Goal: Task Accomplishment & Management: Complete application form

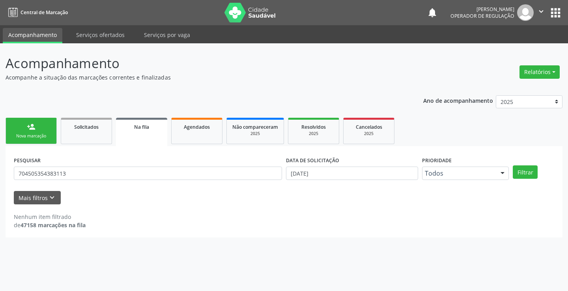
click at [50, 135] on div "Nova marcação" at bounding box center [30, 136] width 39 height 6
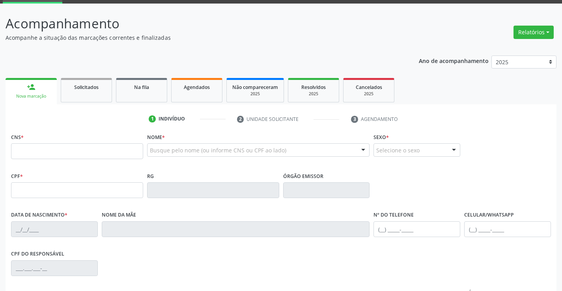
scroll to position [79, 0]
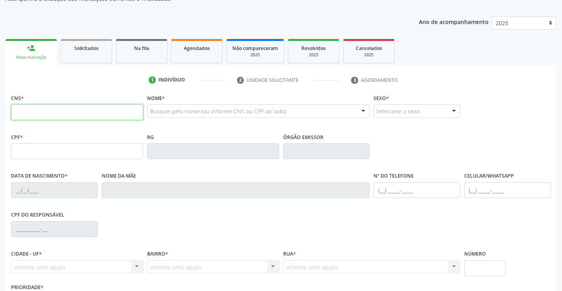
click at [28, 114] on input "text" at bounding box center [77, 112] width 132 height 16
type input "702 6007 3762 9245"
type input "1[DATE]"
type input "S/N"
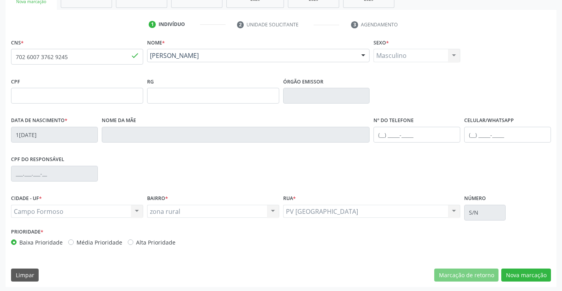
scroll to position [136, 0]
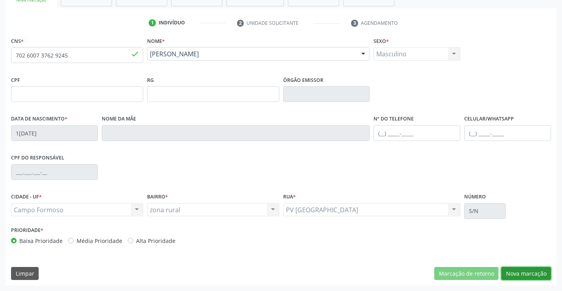
click at [524, 274] on button "Nova marcação" at bounding box center [526, 273] width 50 height 13
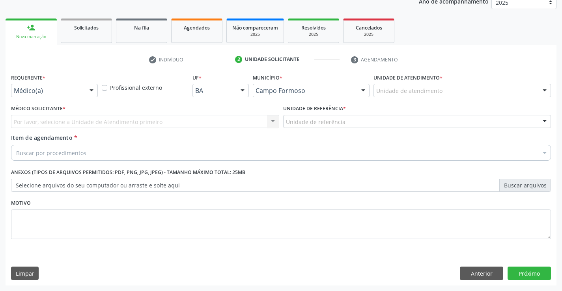
scroll to position [99, 0]
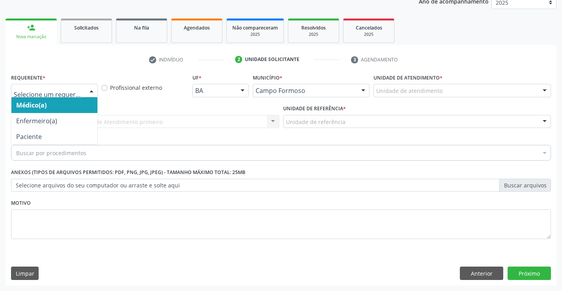
click at [92, 90] on div at bounding box center [92, 90] width 12 height 13
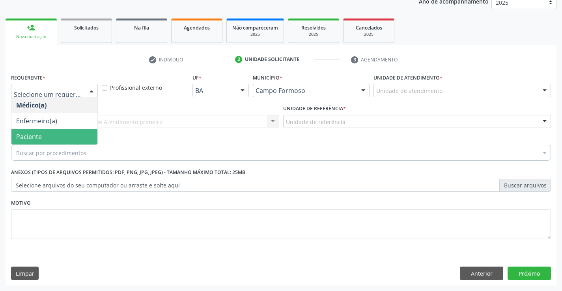
click at [60, 142] on span "Paciente" at bounding box center [54, 137] width 86 height 16
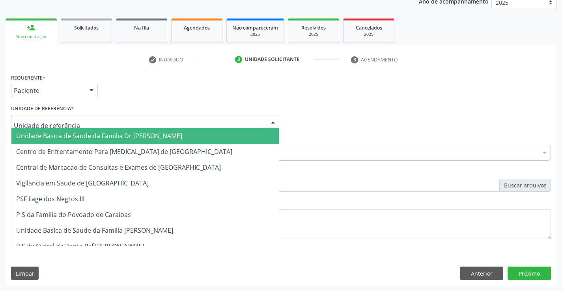
click at [79, 119] on div at bounding box center [145, 121] width 268 height 13
click at [116, 135] on span "Unidade Basica de Saude da Familia Dr [PERSON_NAME]" at bounding box center [99, 136] width 166 height 9
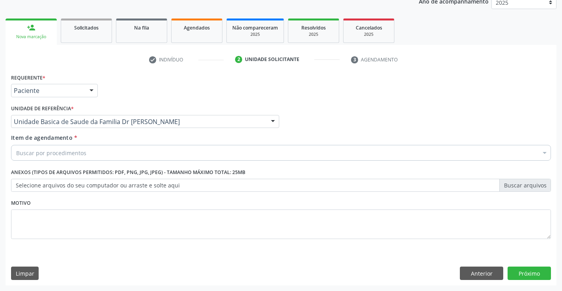
click at [102, 155] on div "Buscar por procedimentos" at bounding box center [281, 153] width 540 height 16
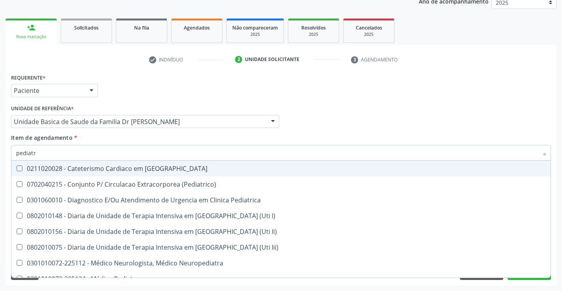
type input "pediatra"
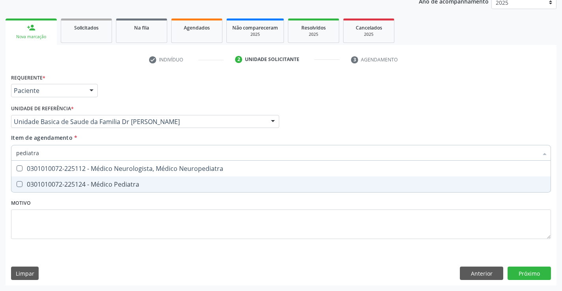
click at [137, 184] on div "0301010072-225124 - Médico Pediatra" at bounding box center [280, 184] width 529 height 6
checkbox Pediatra "true"
click at [169, 204] on div "Requerente * Paciente Médico(a) Enfermeiro(a) Paciente Nenhum resultado encontr…" at bounding box center [281, 161] width 540 height 179
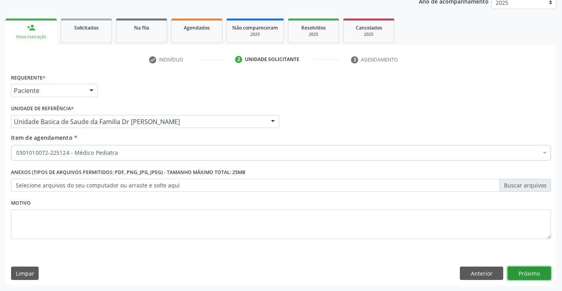
click at [516, 271] on button "Próximo" at bounding box center [528, 273] width 43 height 13
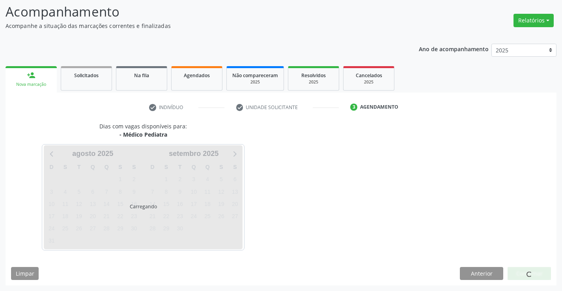
scroll to position [52, 0]
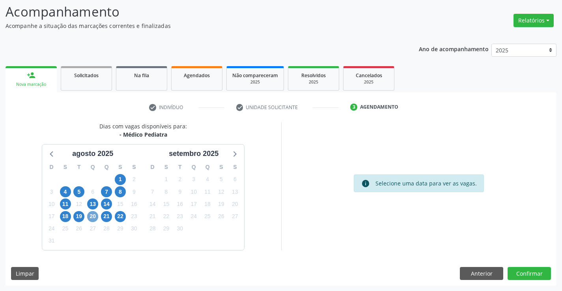
click at [88, 215] on span "20" at bounding box center [92, 216] width 11 height 11
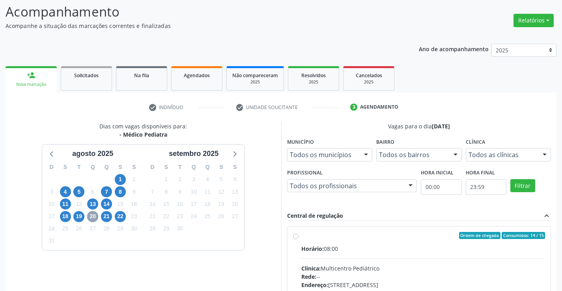
scroll to position [166, 0]
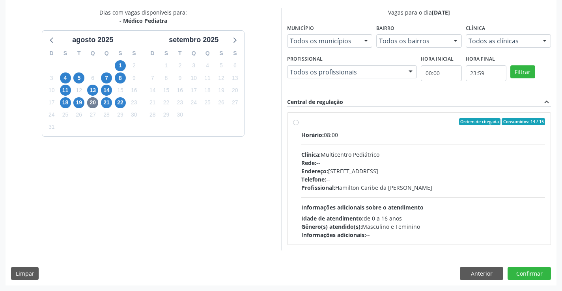
click at [368, 125] on label "Ordem de chegada Consumidos: 14 / 15 Horário: 08:00 Clínica: Multicentro Pediát…" at bounding box center [423, 178] width 244 height 121
click at [298, 125] on input "Ordem de chegada Consumidos: 14 / 15 Horário: 08:00 Clínica: Multicentro Pediát…" at bounding box center [296, 121] width 6 height 7
radio input "true"
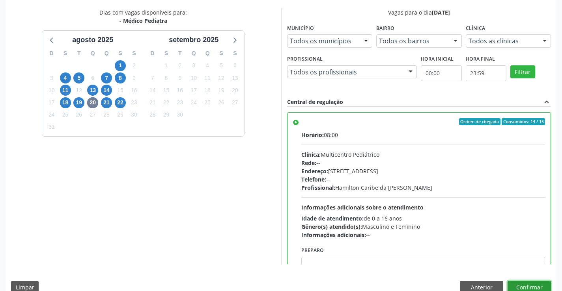
click at [522, 284] on button "Confirmar" at bounding box center [528, 287] width 43 height 13
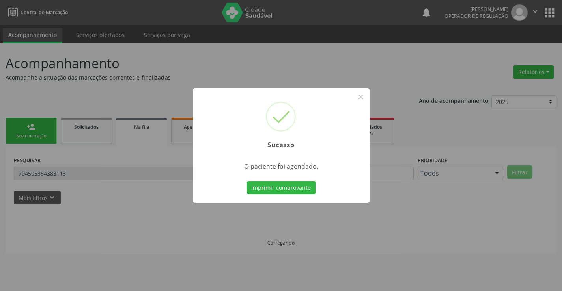
scroll to position [0, 0]
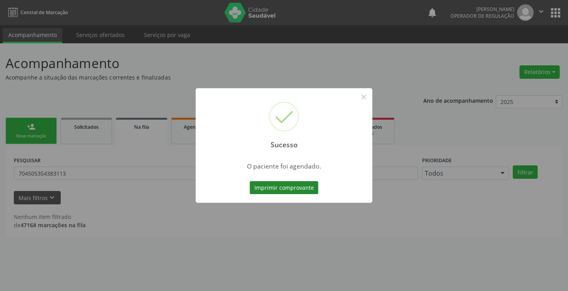
click at [276, 190] on button "Imprimir comprovante" at bounding box center [284, 187] width 69 height 13
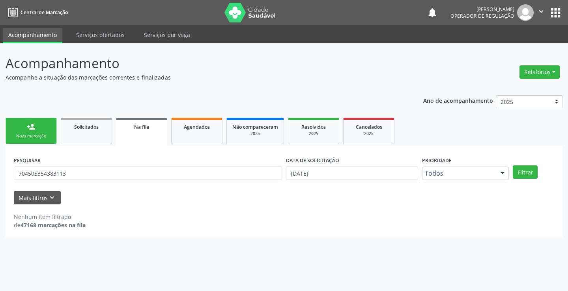
click at [39, 132] on link "person_add Nova marcação" at bounding box center [31, 131] width 51 height 26
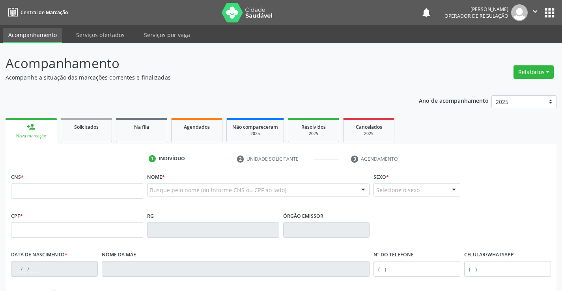
scroll to position [39, 0]
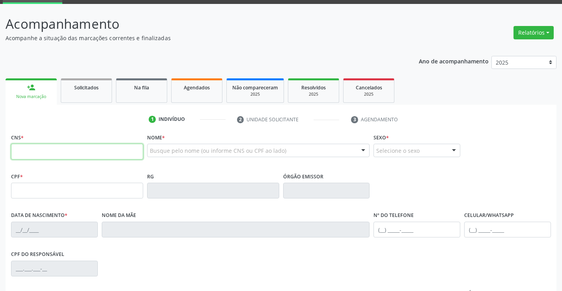
click at [28, 153] on input "text" at bounding box center [77, 152] width 132 height 16
type input "703 6030 6840 0639"
type input "1[DATE]"
type input "[PHONE_NUMBER]"
type input "S/N"
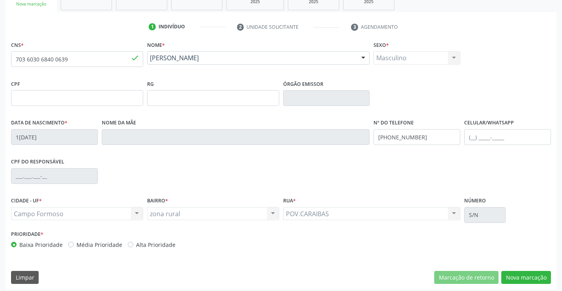
scroll to position [136, 0]
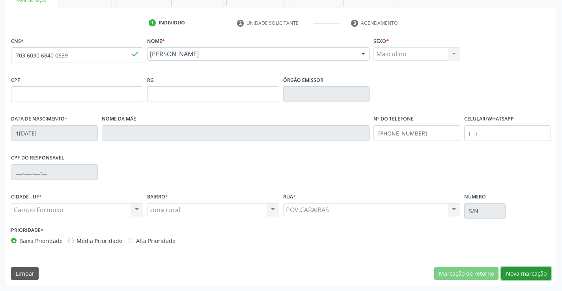
click at [531, 275] on button "Nova marcação" at bounding box center [526, 273] width 50 height 13
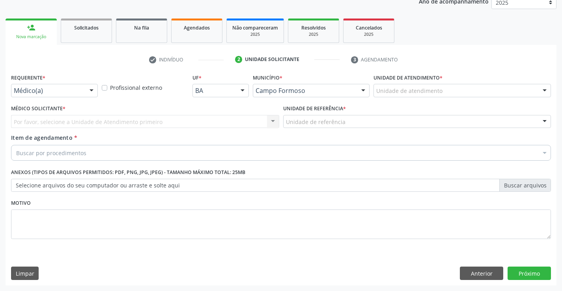
scroll to position [99, 0]
click at [86, 89] on div at bounding box center [92, 90] width 12 height 13
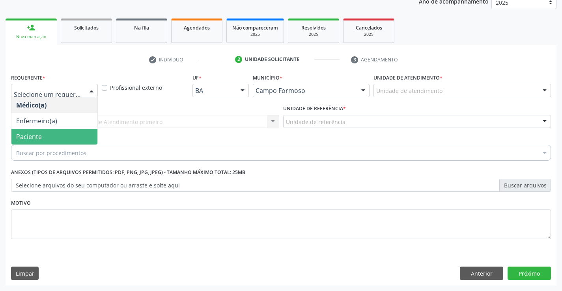
drag, startPoint x: 78, startPoint y: 132, endPoint x: 91, endPoint y: 120, distance: 17.3
click at [80, 130] on span "Paciente" at bounding box center [54, 137] width 86 height 16
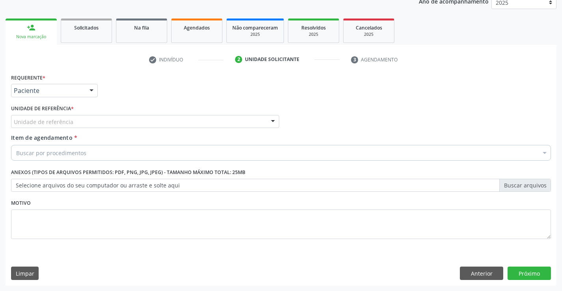
click at [91, 121] on div "Unidade de referência" at bounding box center [145, 121] width 268 height 13
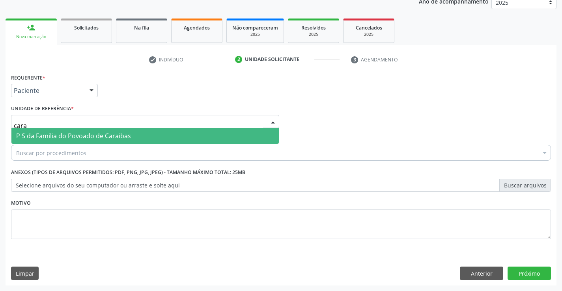
type input "carai"
click at [106, 136] on span "P S da Familia do Povoado de Caraibas" at bounding box center [73, 136] width 115 height 9
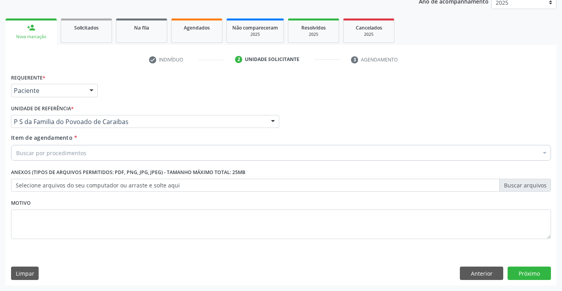
click at [103, 153] on div "Buscar por procedimentos" at bounding box center [281, 153] width 540 height 16
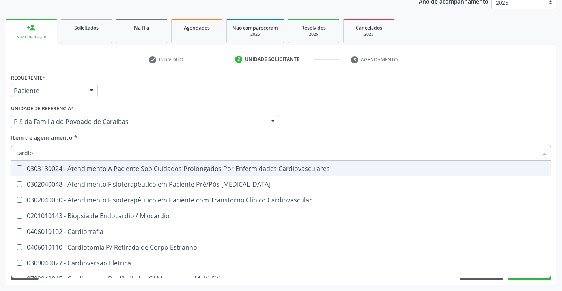
type input "cardiol"
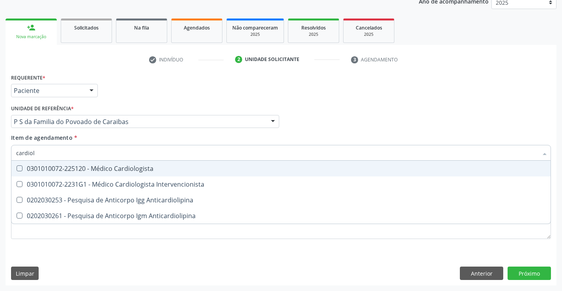
click at [106, 170] on div "0301010072-225120 - Médico Cardiologista" at bounding box center [280, 169] width 529 height 6
checkbox Cardiologista "true"
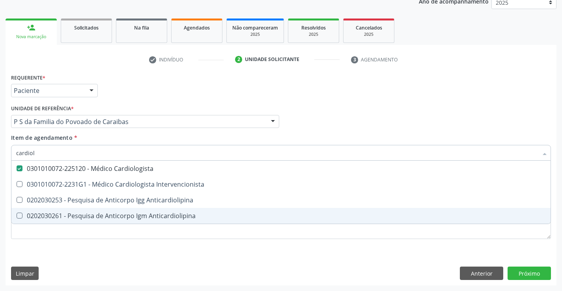
click at [110, 248] on div "Requerente * Paciente Médico(a) Enfermeiro(a) Paciente Nenhum resultado encontr…" at bounding box center [281, 161] width 540 height 179
checkbox Intervencionista "true"
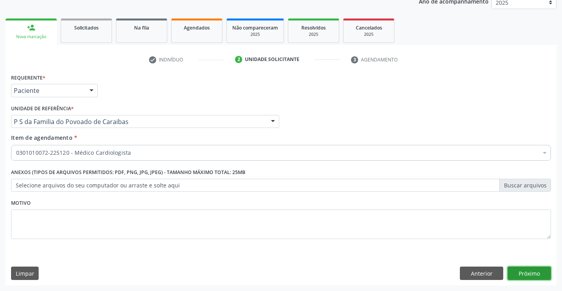
click at [514, 273] on button "Próximo" at bounding box center [528, 273] width 43 height 13
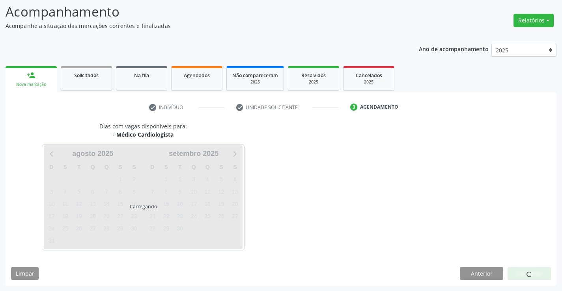
scroll to position [52, 0]
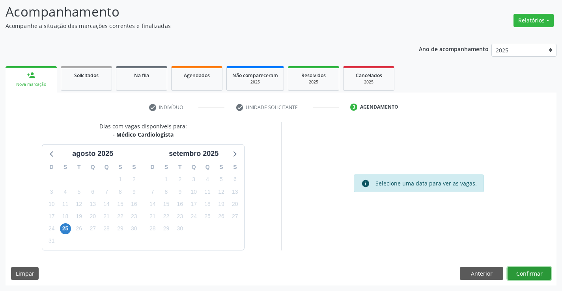
click at [530, 272] on button "Confirmar" at bounding box center [528, 273] width 43 height 13
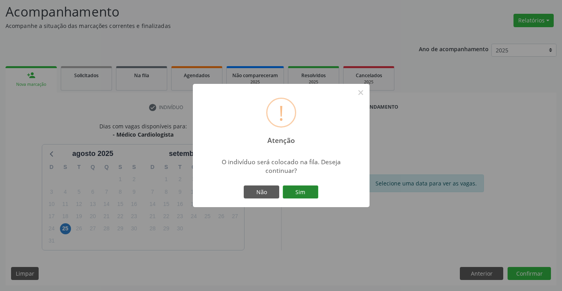
click at [306, 188] on button "Sim" at bounding box center [300, 192] width 35 height 13
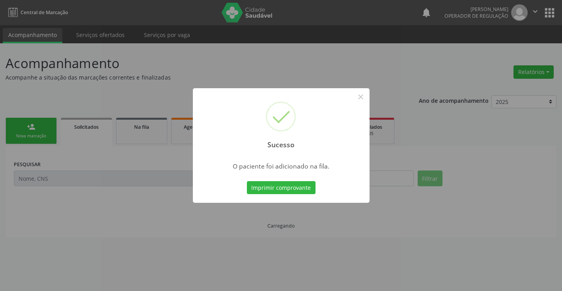
scroll to position [0, 0]
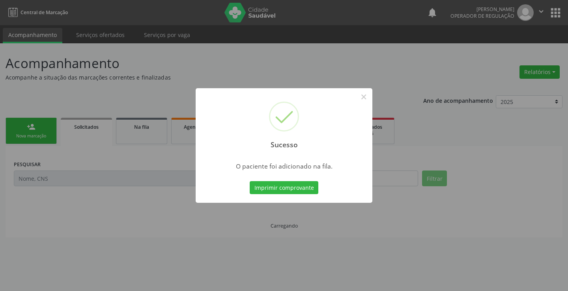
click at [306, 188] on button "Imprimir comprovante" at bounding box center [284, 187] width 69 height 13
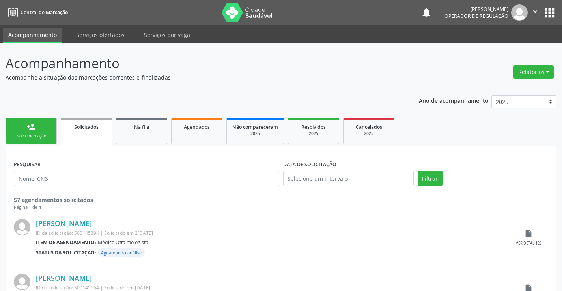
click at [38, 126] on link "person_add Nova marcação" at bounding box center [31, 131] width 51 height 26
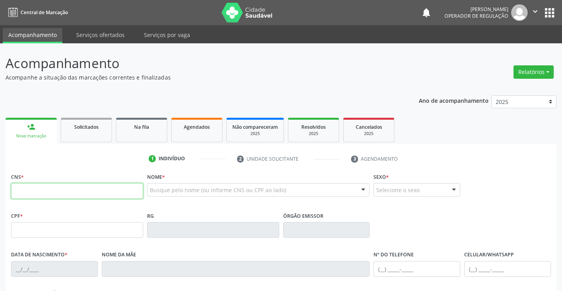
click at [59, 196] on input "text" at bounding box center [77, 191] width 132 height 16
type input "702 6062 4299 3746"
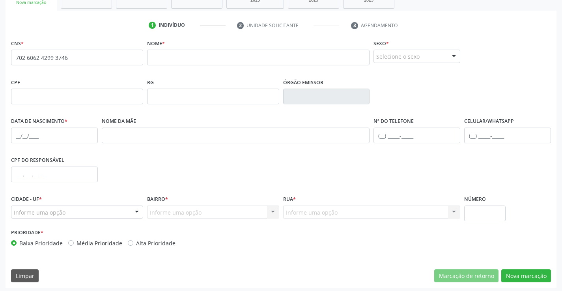
scroll to position [136, 0]
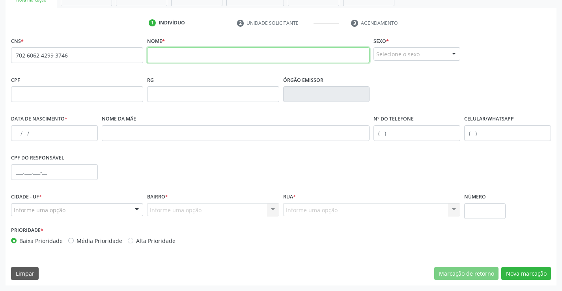
click at [168, 55] on input "text" at bounding box center [258, 55] width 223 height 16
type input "b"
type input "[PERSON_NAME]"
click at [453, 56] on div at bounding box center [454, 54] width 12 height 13
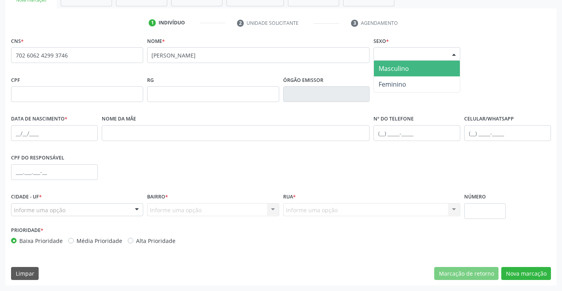
click at [386, 67] on span "Masculino" at bounding box center [393, 68] width 30 height 9
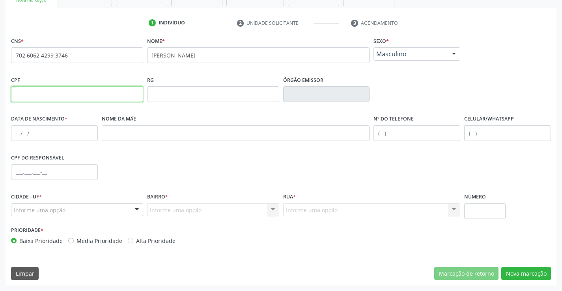
click at [41, 95] on input "text" at bounding box center [77, 94] width 132 height 16
type input "134.920.565-63"
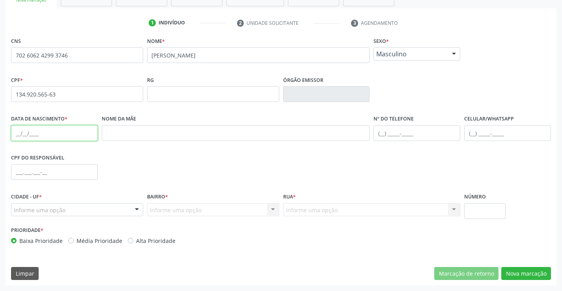
click at [35, 132] on input "text" at bounding box center [54, 133] width 87 height 16
type input "[DATE]"
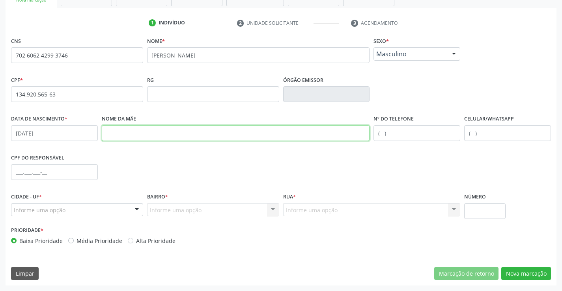
click at [152, 129] on input "text" at bounding box center [236, 133] width 268 height 16
type input "[PERSON_NAME]"
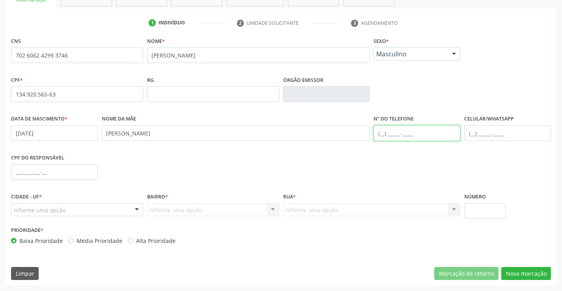
click at [383, 133] on input "text" at bounding box center [416, 133] width 87 height 16
type input "[PHONE_NUMBER]"
click at [137, 211] on div at bounding box center [137, 210] width 12 height 13
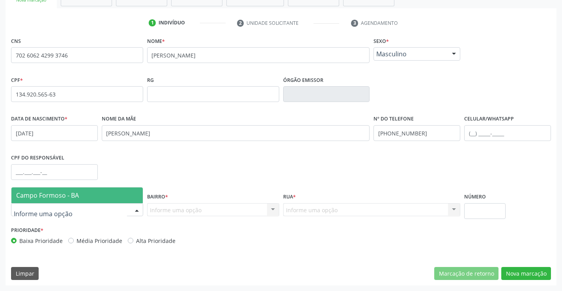
click at [110, 194] on span "Campo Formoso - BA" at bounding box center [76, 196] width 131 height 16
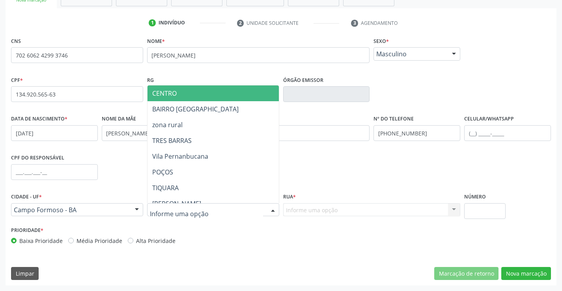
click at [273, 209] on div at bounding box center [273, 210] width 12 height 13
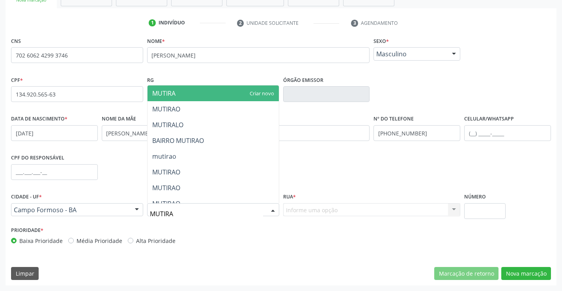
type input "MUTIRAO"
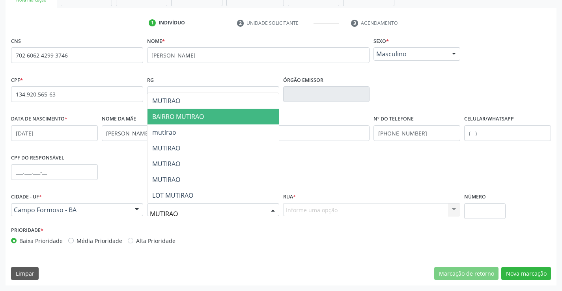
click at [205, 119] on span "BAIRRO MUTIRAO" at bounding box center [212, 117] width 131 height 16
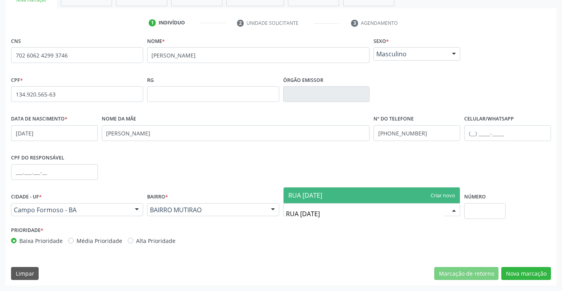
type input "RUA 1[DATE]"
click at [341, 191] on span "RUA 1[DATE]" at bounding box center [371, 196] width 177 height 16
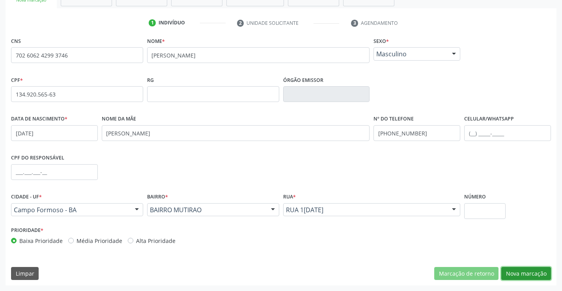
click at [518, 276] on button "Nova marcação" at bounding box center [526, 273] width 50 height 13
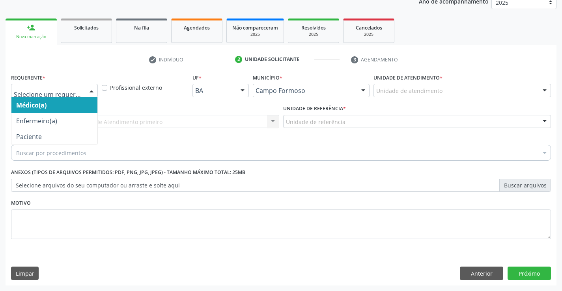
drag, startPoint x: 89, startPoint y: 90, endPoint x: 64, endPoint y: 106, distance: 29.1
click at [88, 90] on div at bounding box center [92, 90] width 12 height 13
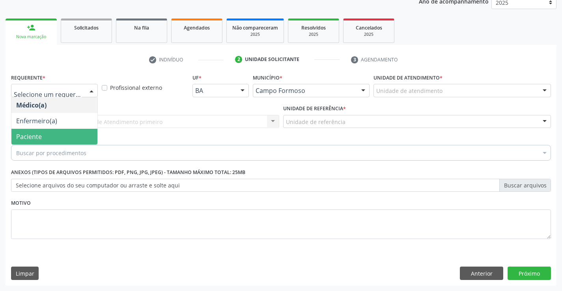
click at [57, 135] on span "Paciente" at bounding box center [54, 137] width 86 height 16
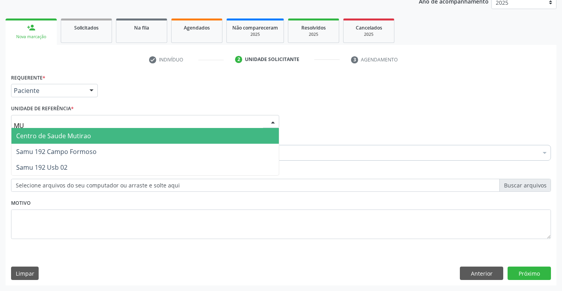
type input "MUT"
click at [74, 135] on span "Centro de Saude Mutirao" at bounding box center [53, 136] width 75 height 9
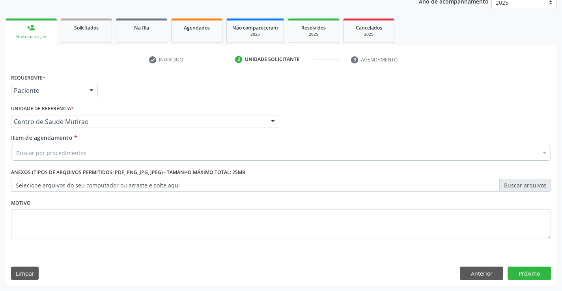
click at [97, 156] on div "Buscar por procedimentos" at bounding box center [281, 153] width 540 height 16
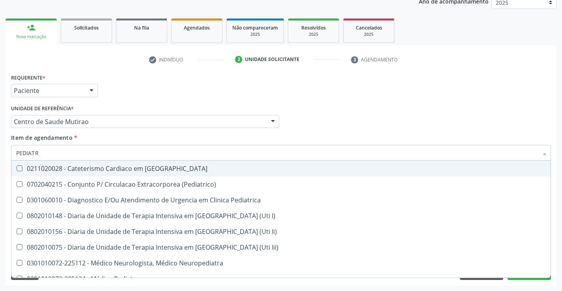
type input "PEDIATRA"
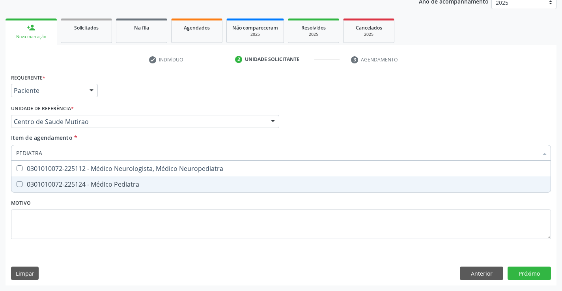
click at [125, 183] on div "0301010072-225124 - Médico Pediatra" at bounding box center [280, 184] width 529 height 6
checkbox Pediatra "true"
click at [514, 272] on div "Requerente * Paciente Médico(a) Enfermeiro(a) Paciente Nenhum resultado encontr…" at bounding box center [281, 179] width 551 height 214
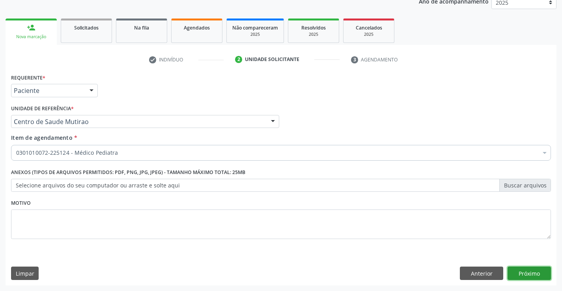
click at [521, 272] on button "Próximo" at bounding box center [528, 273] width 43 height 13
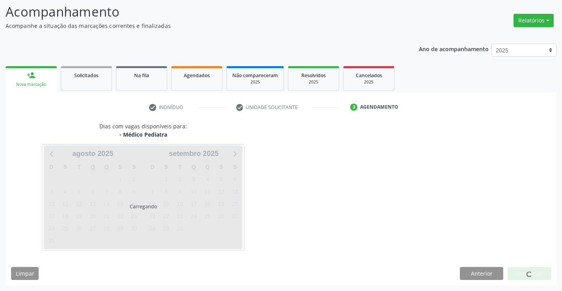
scroll to position [52, 0]
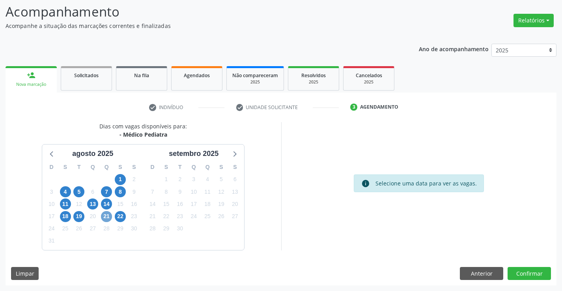
click at [104, 217] on span "21" at bounding box center [106, 216] width 11 height 11
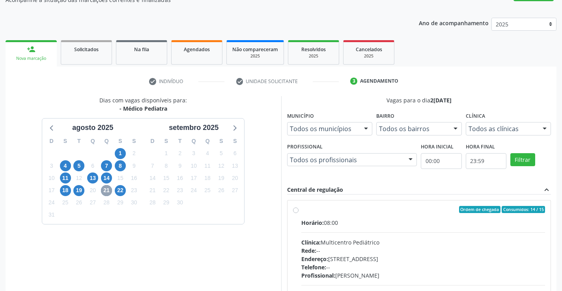
scroll to position [91, 0]
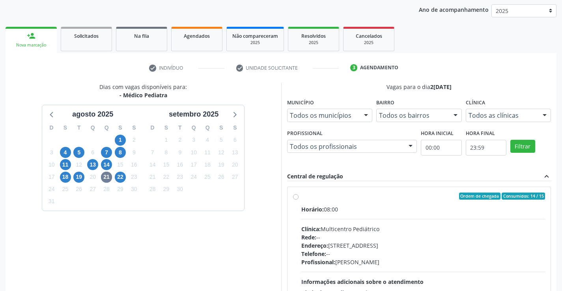
click at [301, 195] on label "Ordem de chegada Consumidos: 14 / 15 Horário: 08:00 Clínica: Multicentro Pediát…" at bounding box center [423, 253] width 244 height 121
click at [295, 195] on input "Ordem de chegada Consumidos: 14 / 15 Horário: 08:00 Clínica: Multicentro Pediát…" at bounding box center [296, 196] width 6 height 7
radio input "true"
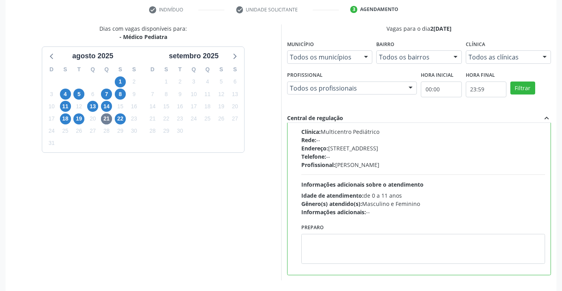
scroll to position [180, 0]
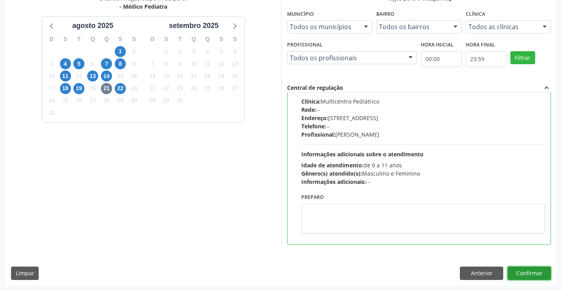
click at [522, 273] on button "Confirmar" at bounding box center [528, 273] width 43 height 13
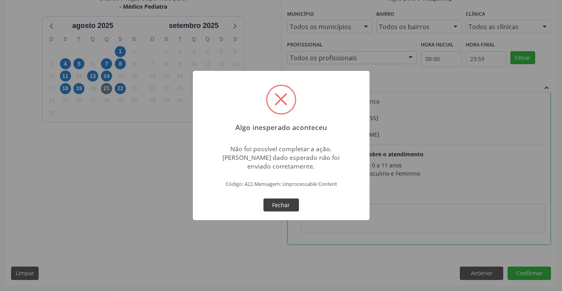
click at [281, 203] on button "Fechar" at bounding box center [280, 205] width 35 height 13
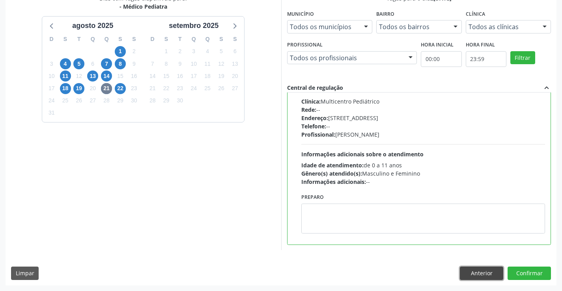
click at [471, 273] on button "Anterior" at bounding box center [481, 273] width 43 height 13
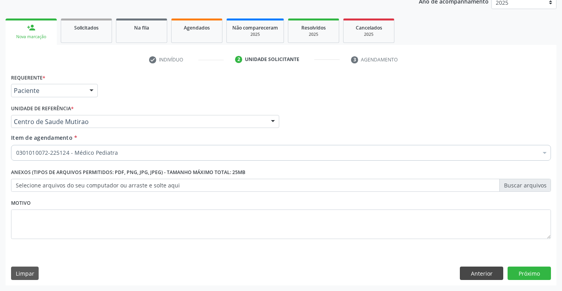
scroll to position [99, 0]
click at [468, 274] on button "Anterior" at bounding box center [481, 273] width 43 height 13
